Goal: Book appointment/travel/reservation

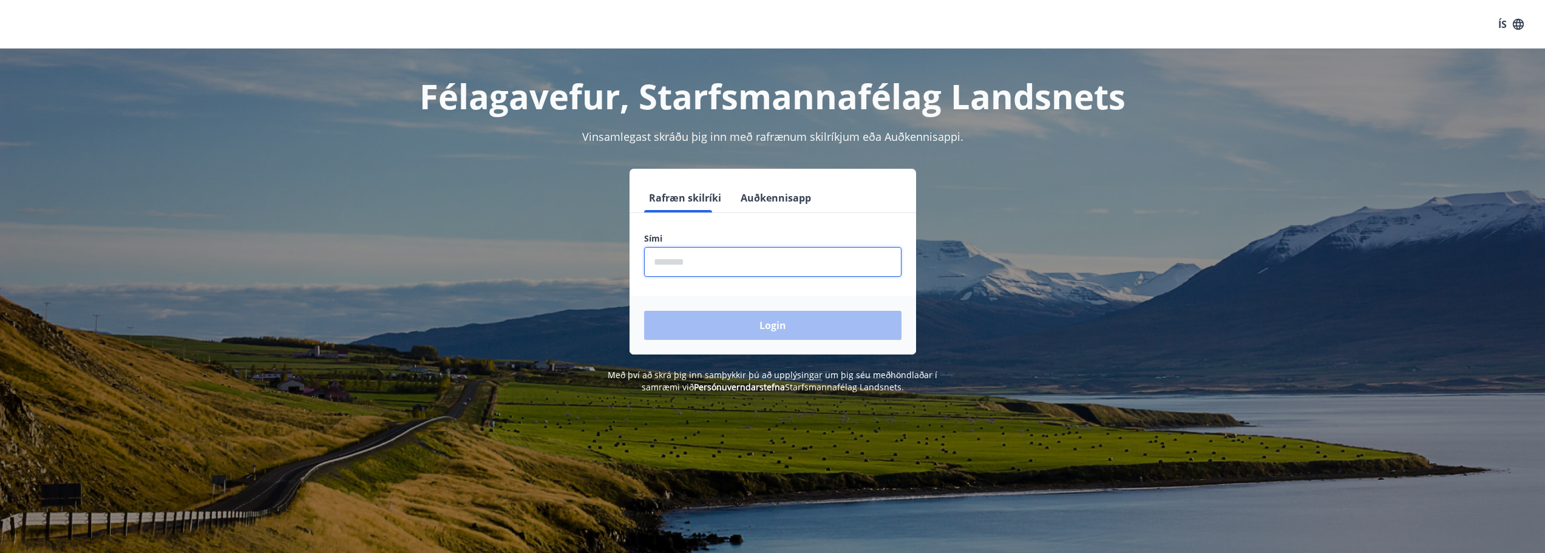
click at [677, 263] on input "phone" at bounding box center [772, 262] width 257 height 30
type input "********"
click at [720, 327] on button "Login" at bounding box center [772, 325] width 257 height 29
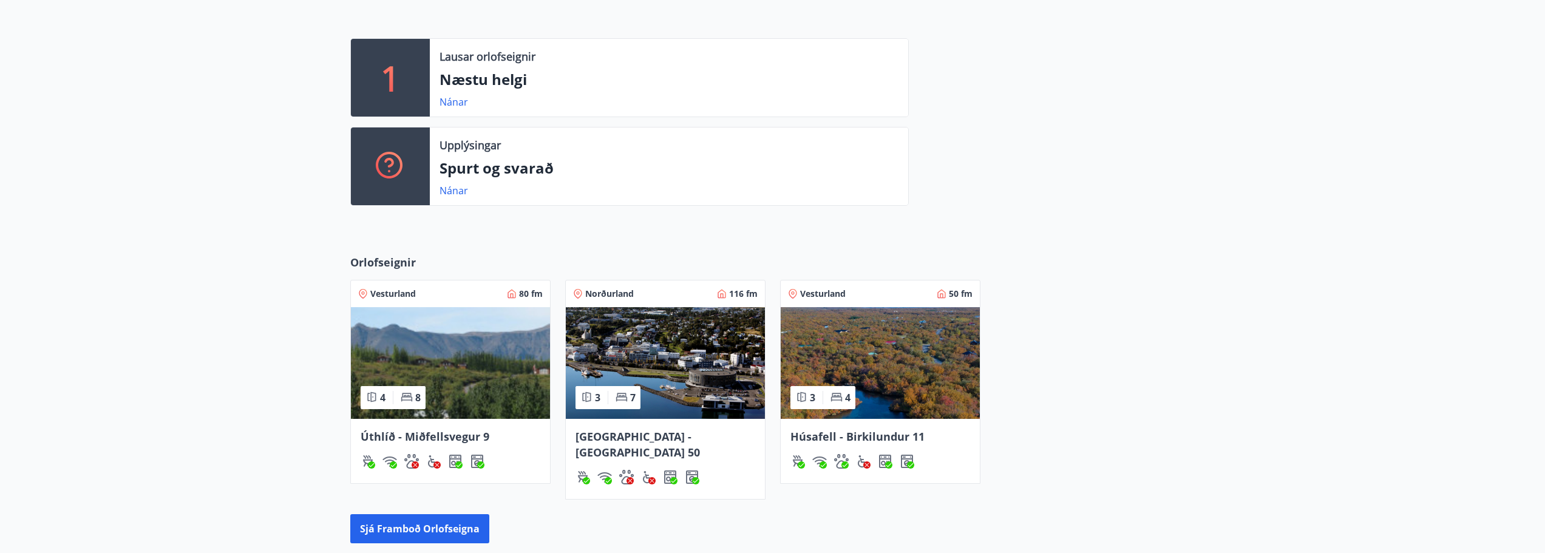
scroll to position [486, 0]
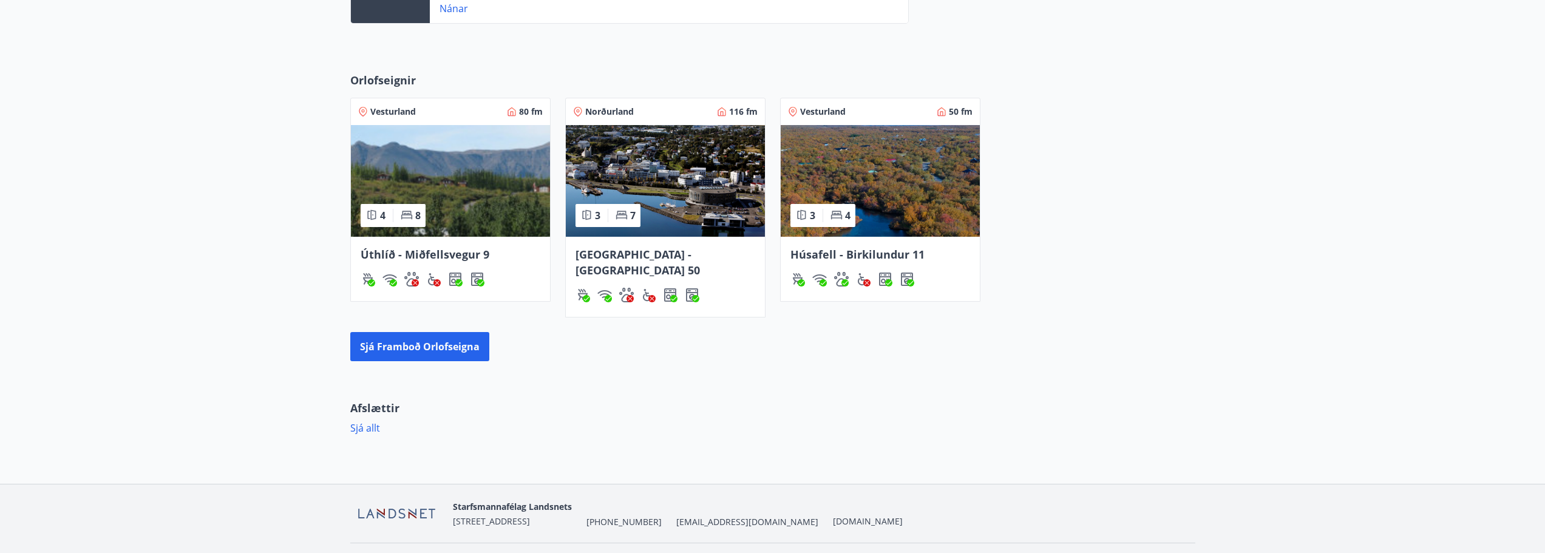
click at [472, 196] on img at bounding box center [450, 181] width 199 height 112
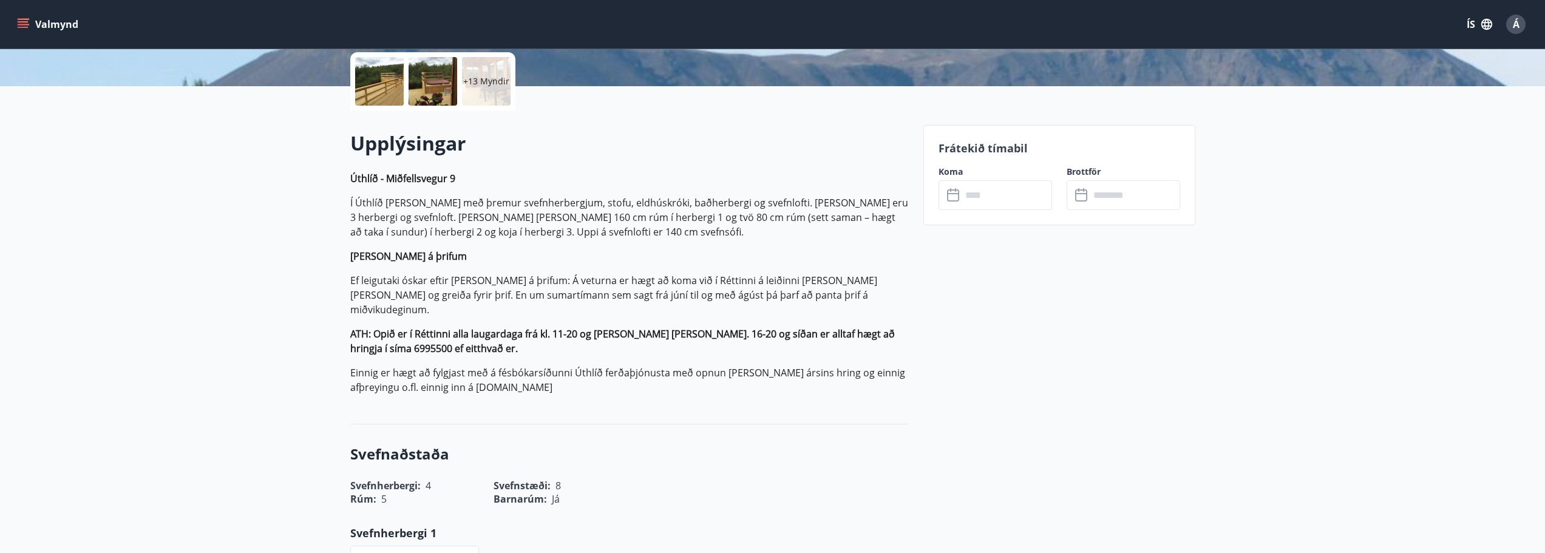
scroll to position [364, 0]
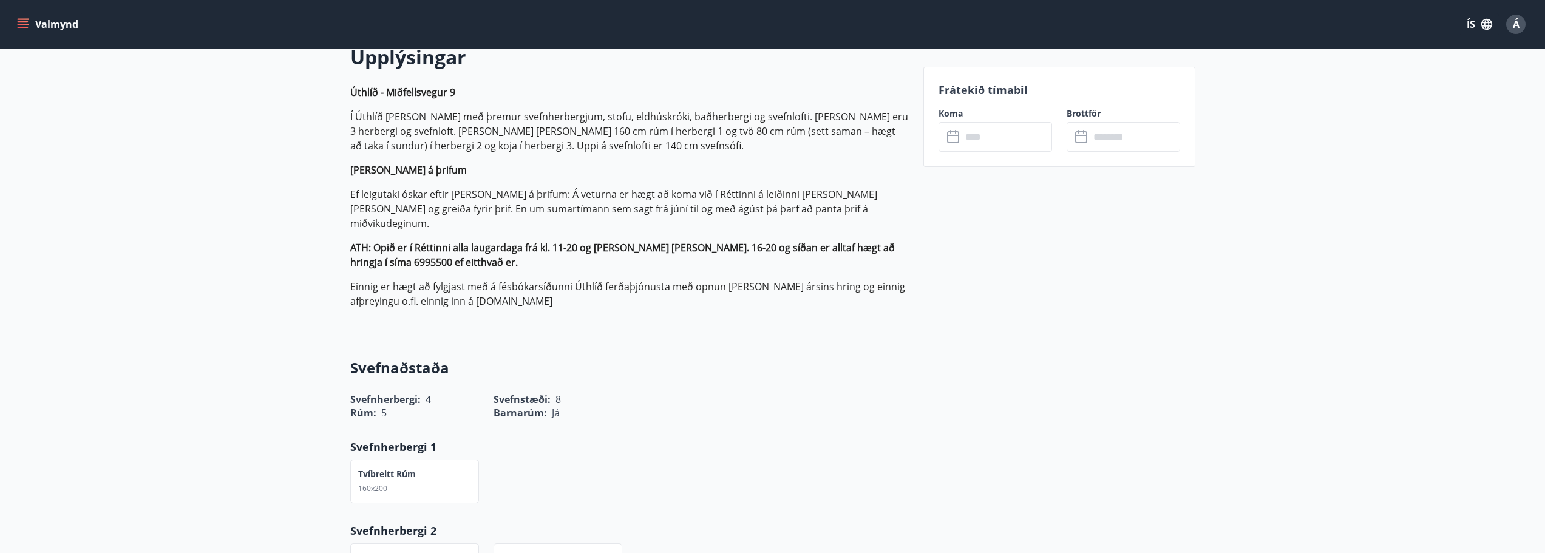
click at [985, 129] on input "text" at bounding box center [1007, 137] width 90 height 30
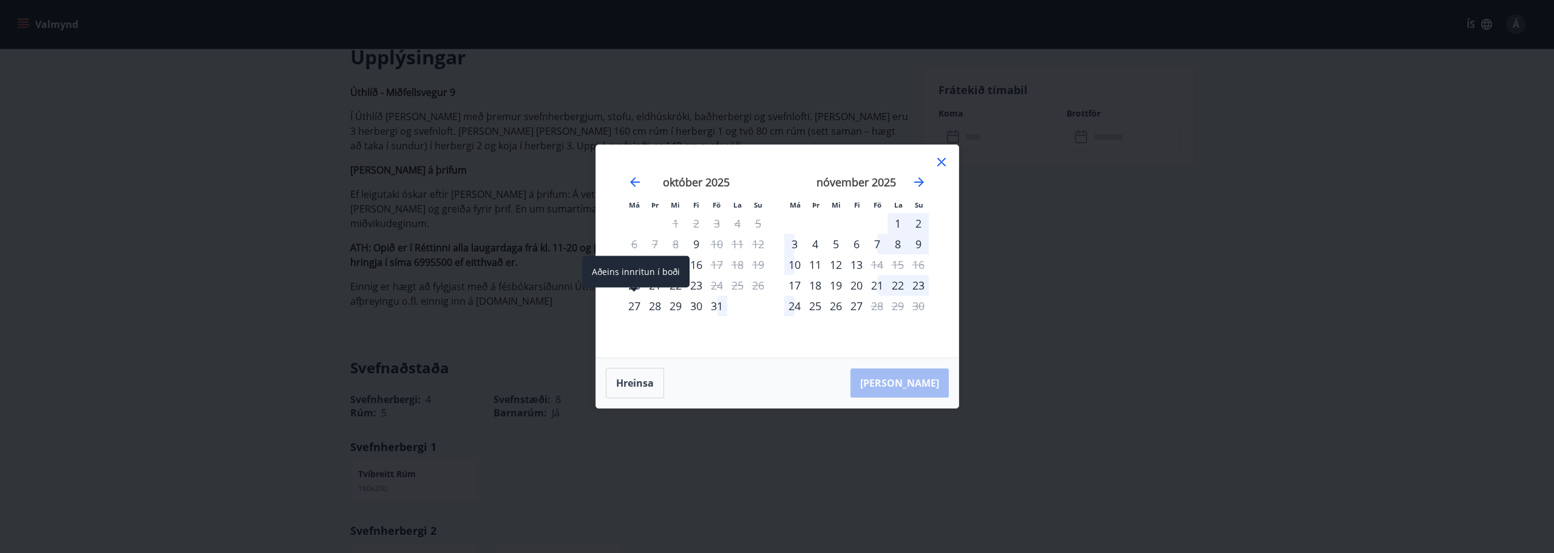
click at [634, 308] on div "27" at bounding box center [634, 306] width 21 height 21
click at [670, 304] on div "29" at bounding box center [675, 306] width 21 height 21
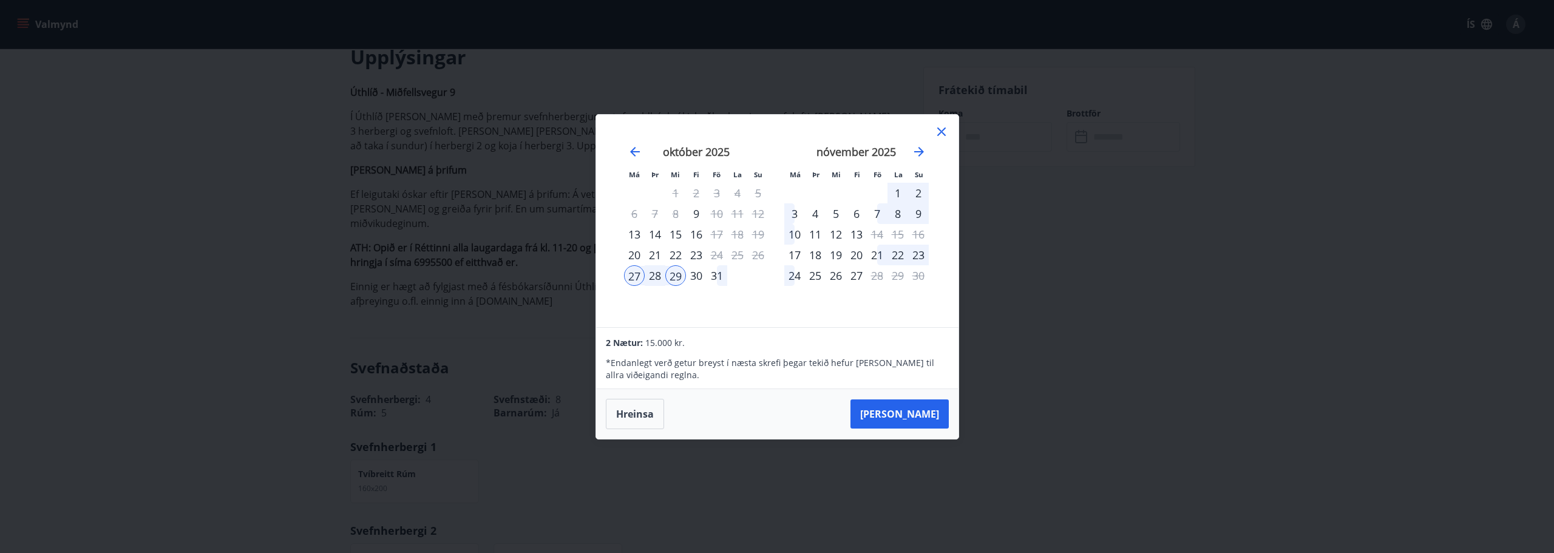
click at [940, 132] on icon at bounding box center [941, 131] width 15 height 15
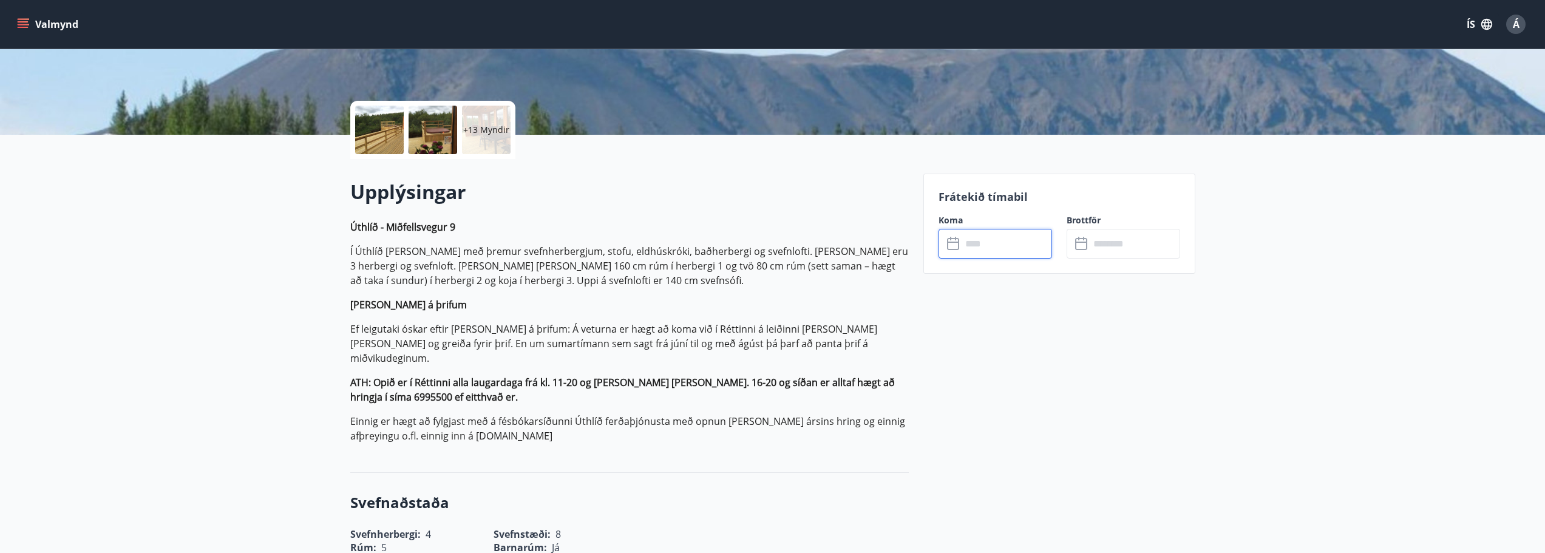
scroll to position [182, 0]
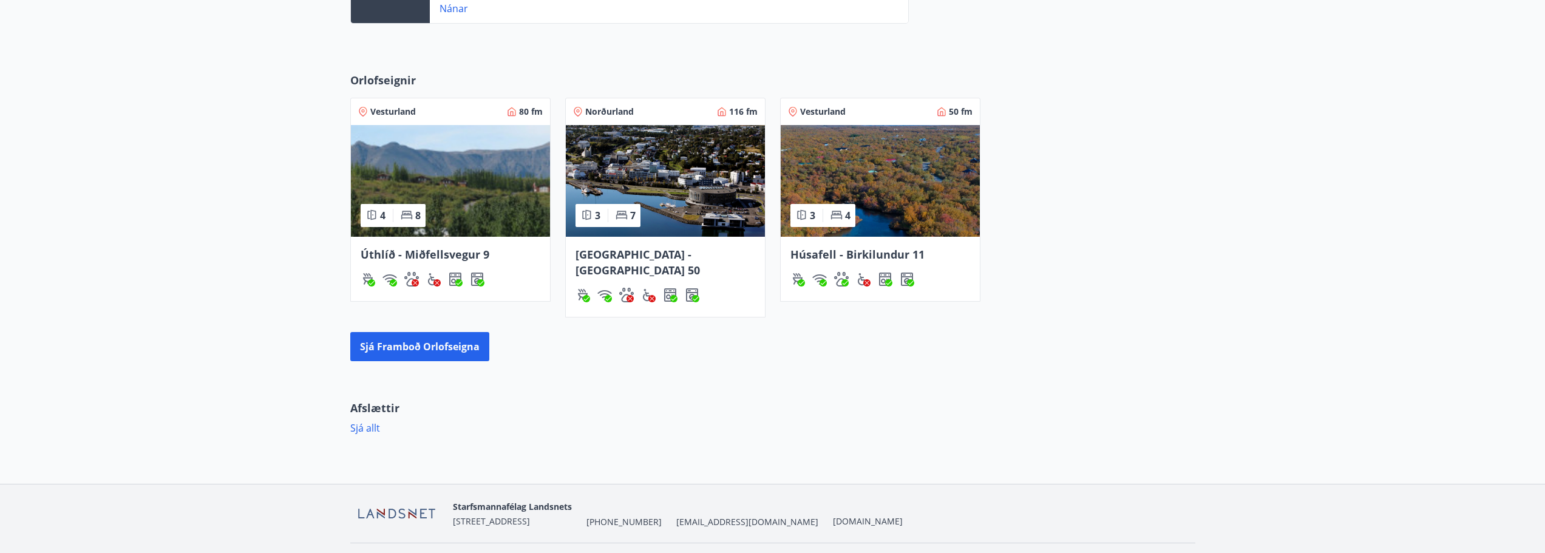
scroll to position [495, 0]
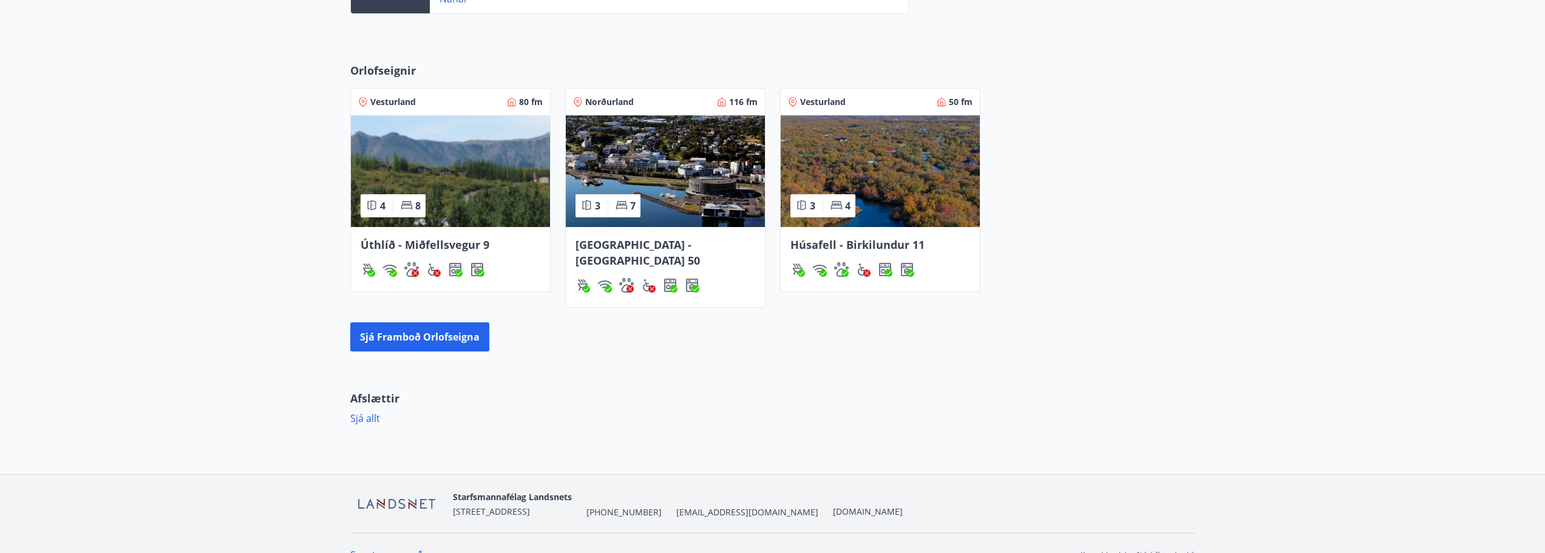
click at [886, 238] on span "Húsafell - Birkilundur 11" at bounding box center [857, 244] width 134 height 15
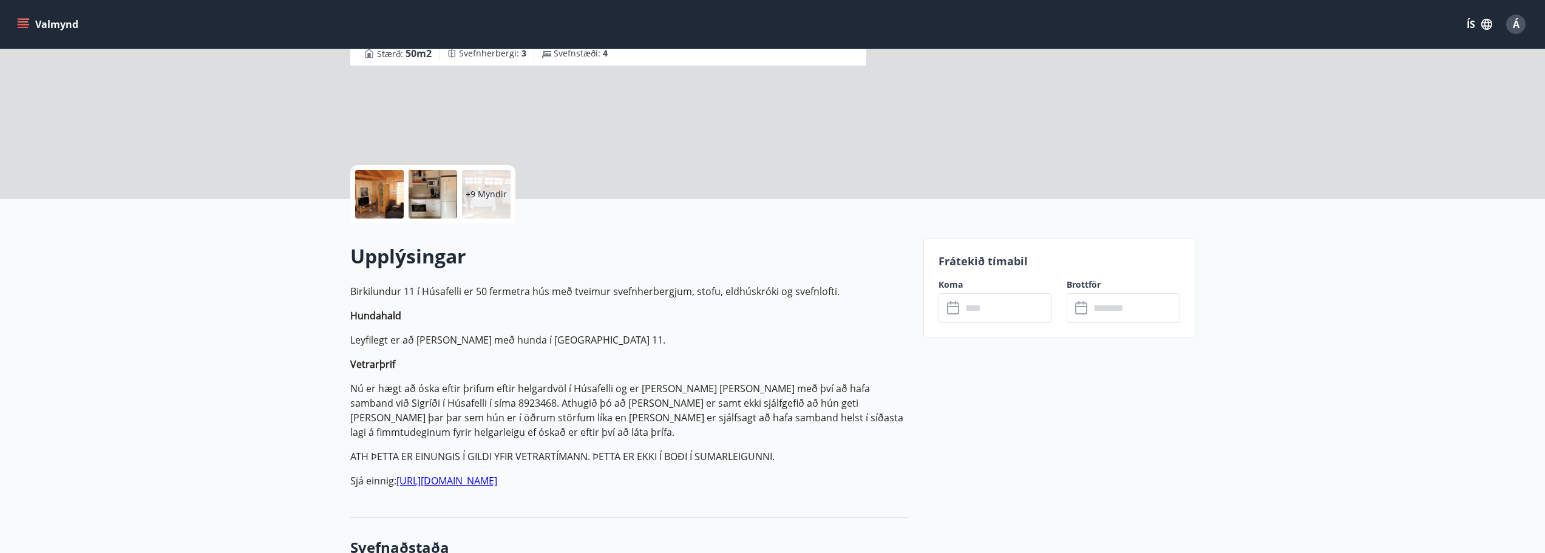
scroll to position [243, 0]
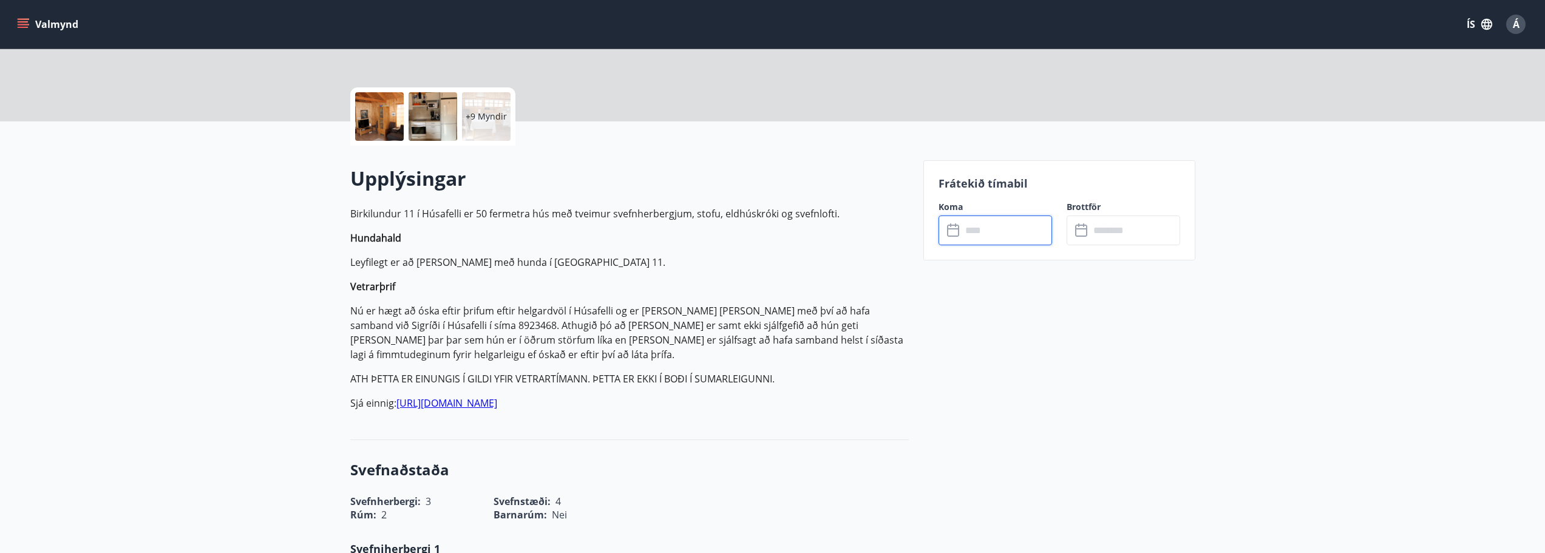
click at [982, 226] on input "text" at bounding box center [1007, 231] width 90 height 30
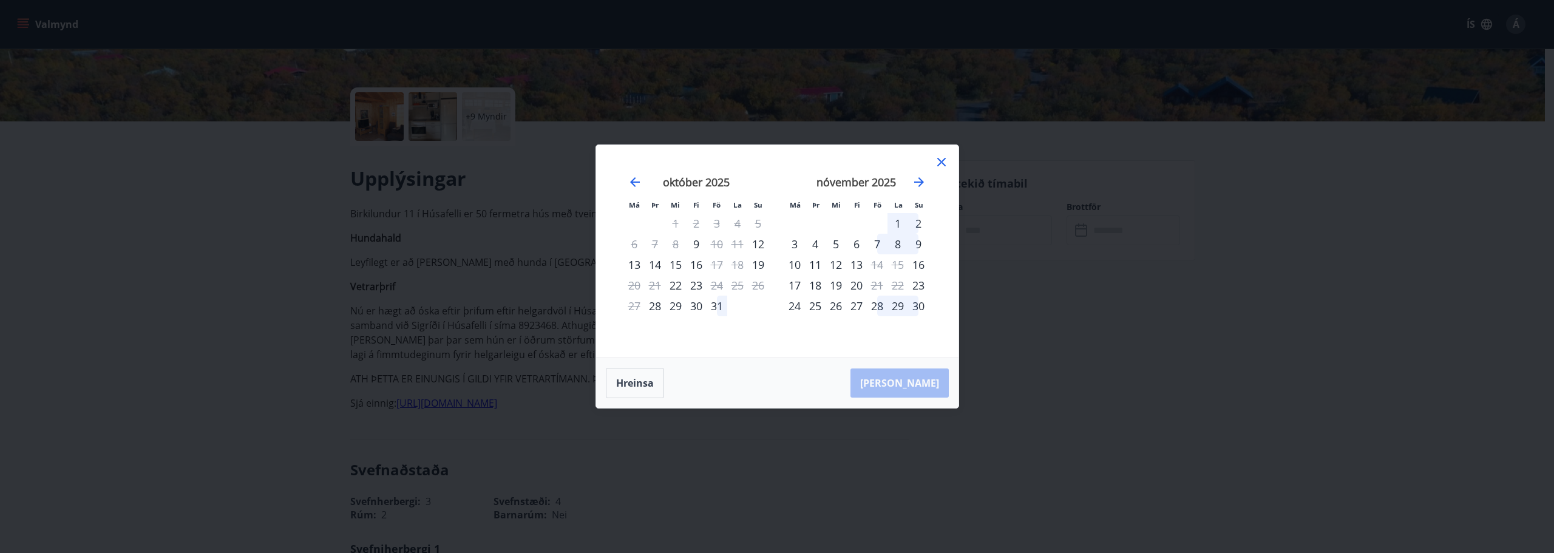
click at [718, 443] on div "Má Þr Mi Fi Fö La Su Má Þr Mi Fi Fö La Su [DATE] 1 2 3 4 5 6 7 8 9 10 11 12 13 …" at bounding box center [777, 276] width 1554 height 553
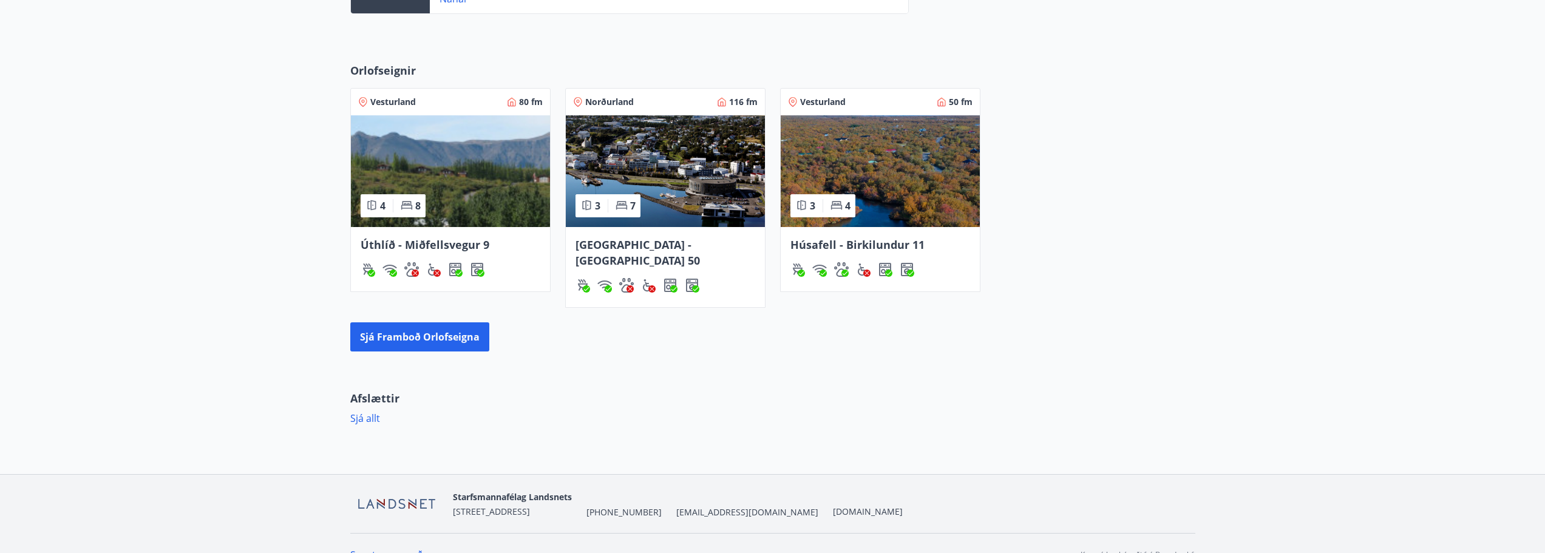
scroll to position [502, 0]
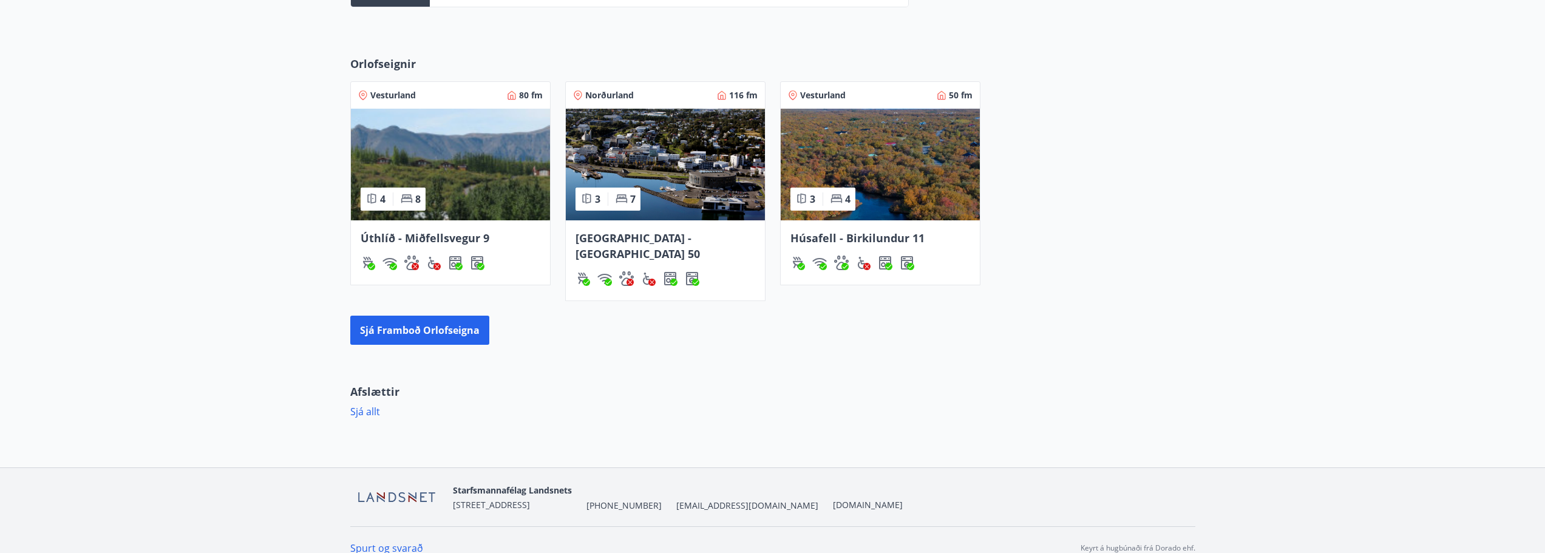
click at [607, 152] on img at bounding box center [665, 165] width 199 height 112
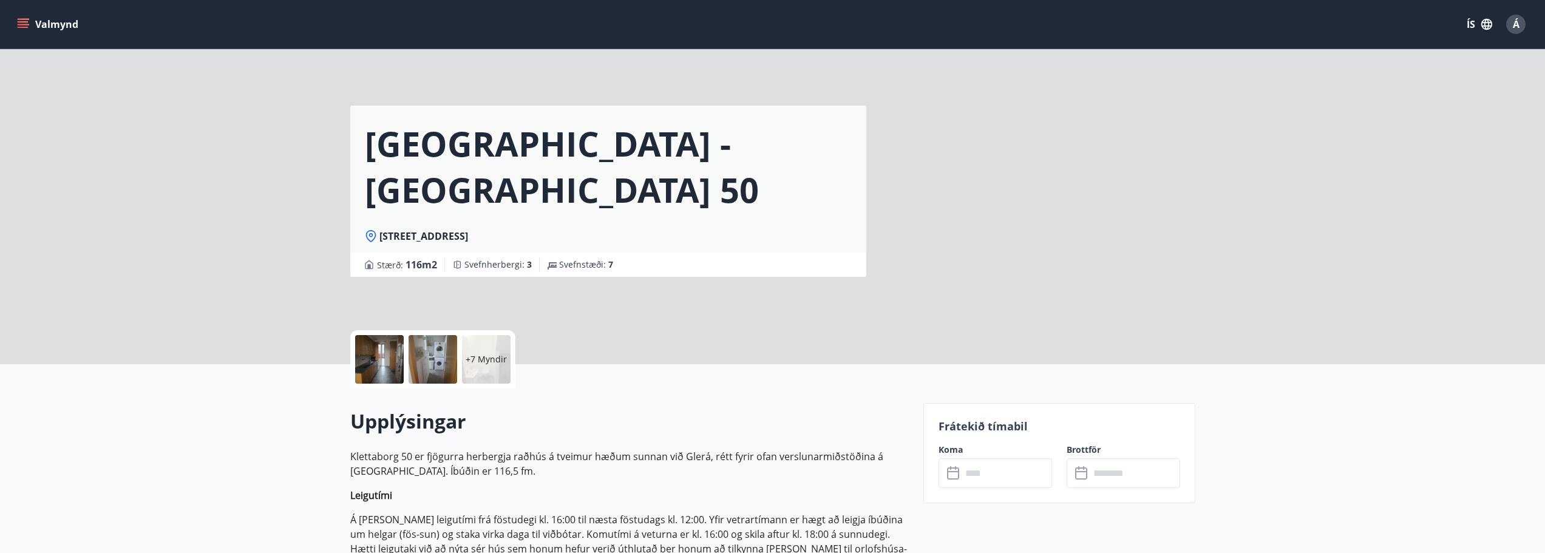
scroll to position [243, 0]
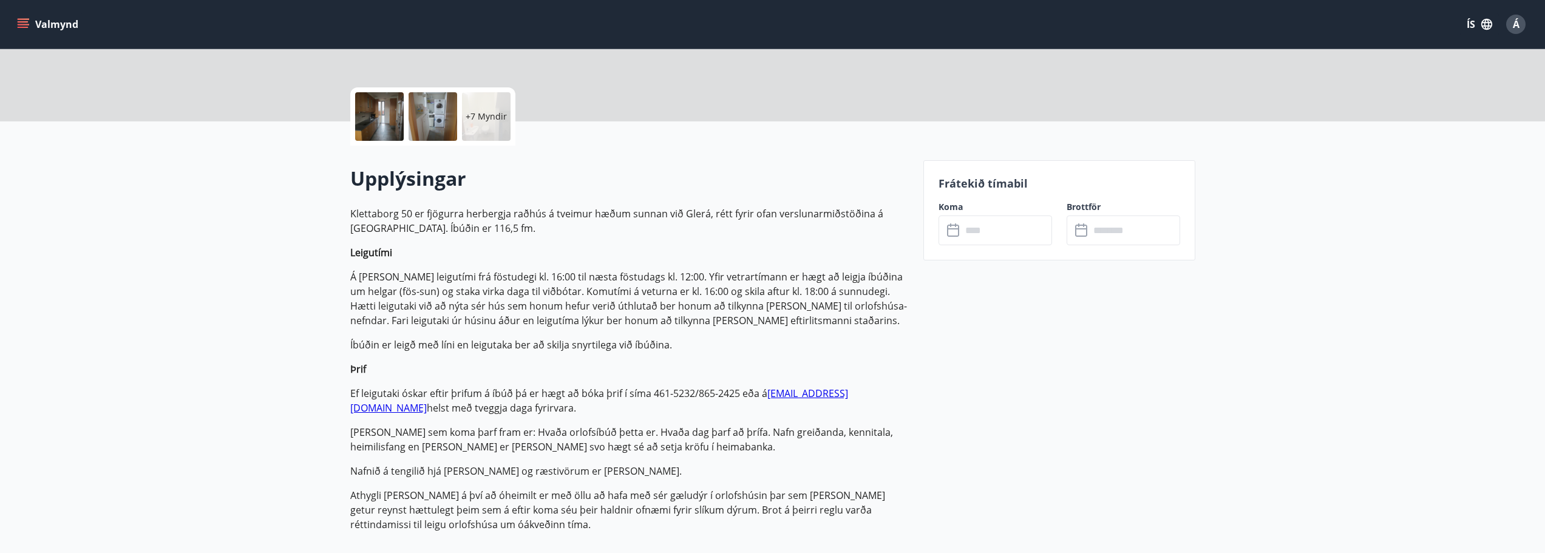
click at [1015, 232] on input "text" at bounding box center [1007, 231] width 90 height 30
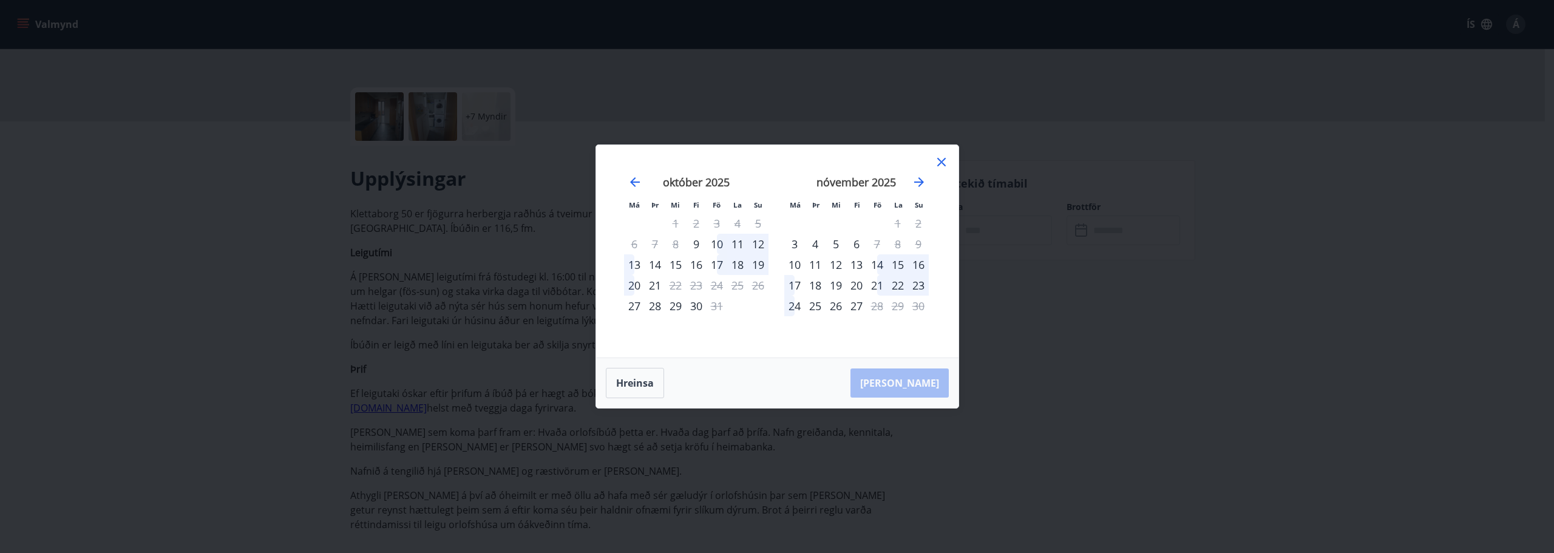
click at [1064, 428] on div "Má Þr Mi Fi Fö La Su Má Þr Mi Fi Fö La Su [DATE] 1 2 3 4 5 6 7 8 9 10 11 12 13 …" at bounding box center [777, 276] width 1554 height 553
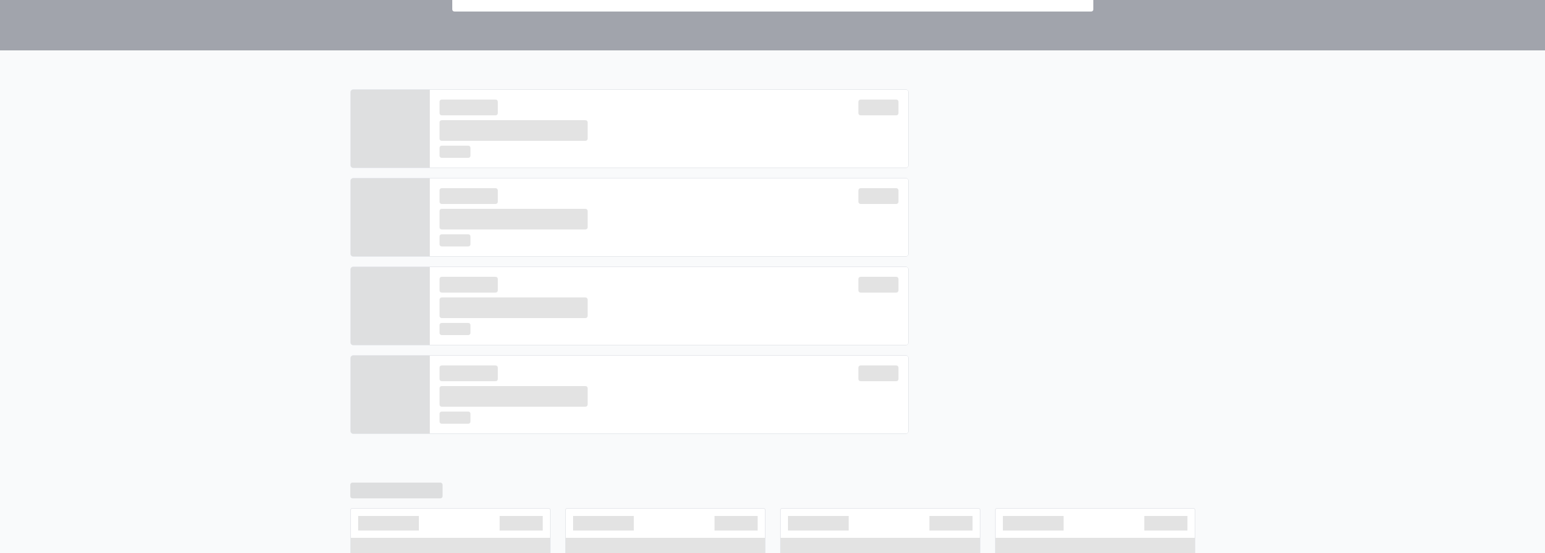
scroll to position [502, 0]
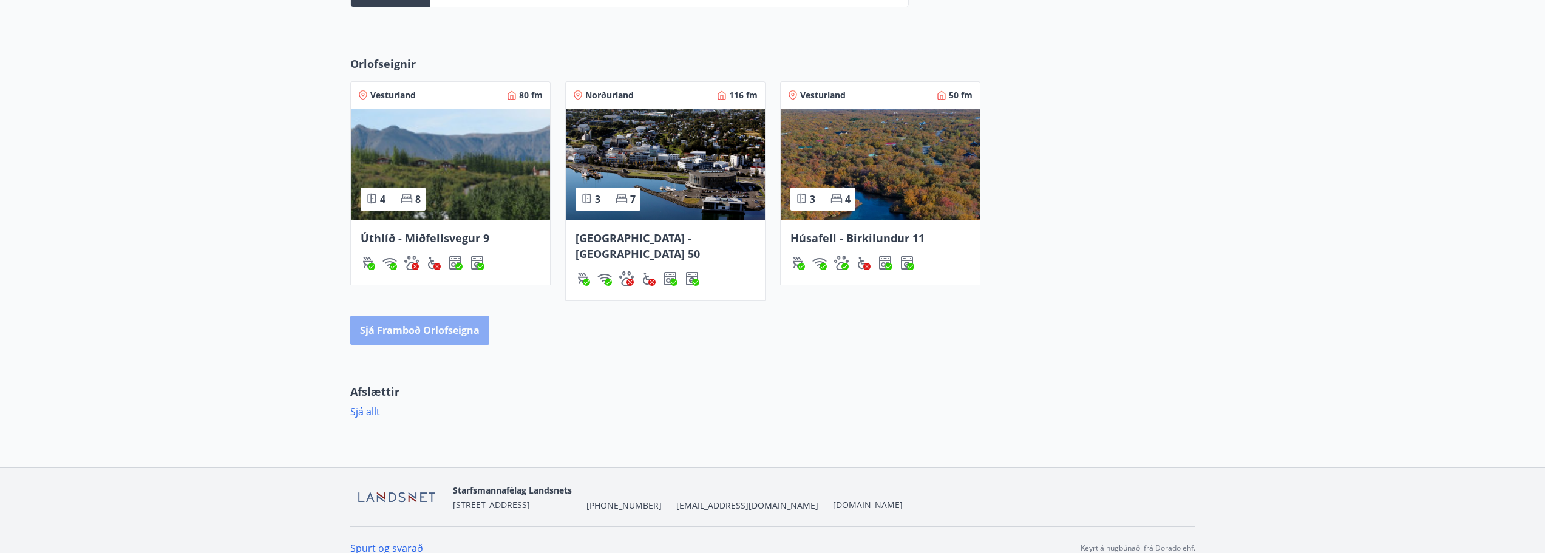
click at [404, 316] on button "Sjá framboð orlofseigna" at bounding box center [419, 330] width 139 height 29
